Goal: Unclear

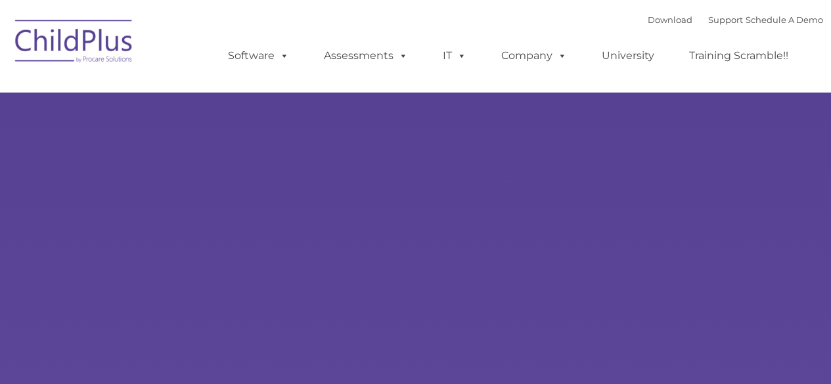
type input ""
select select "MEDIUM"
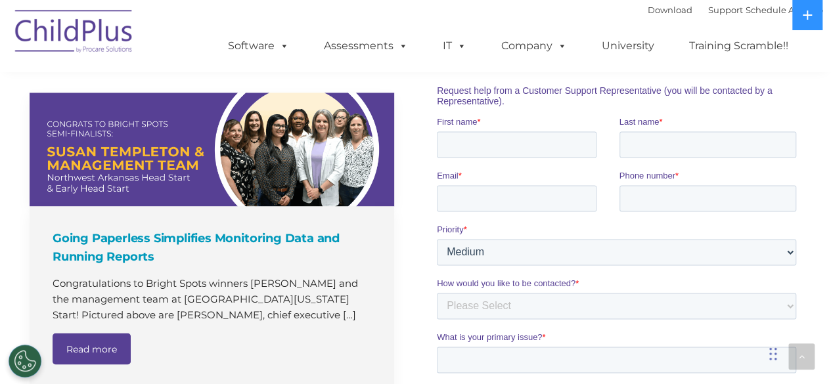
scroll to position [1235, 0]
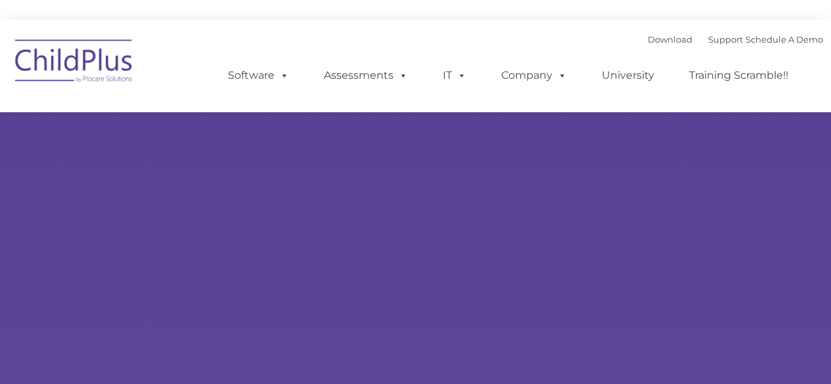
type input ""
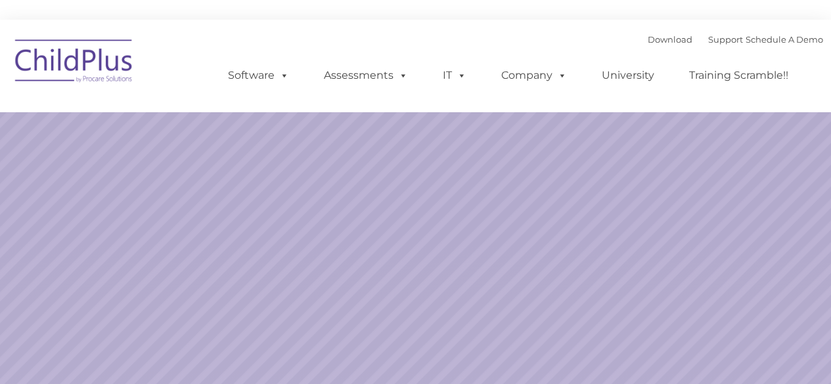
select select "MEDIUM"
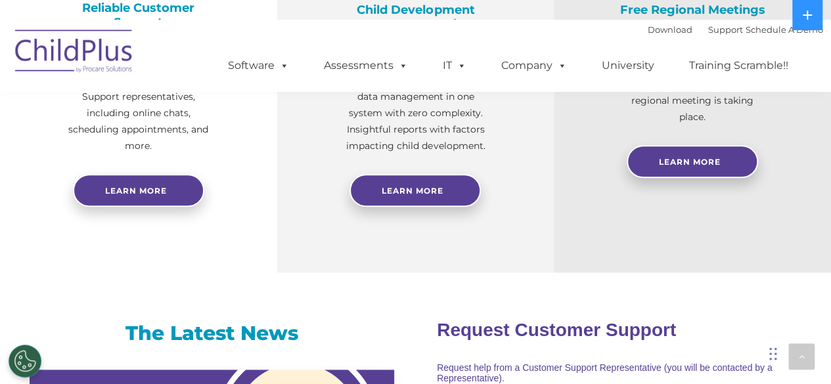
scroll to position [647, 0]
